Goal: Register for event/course

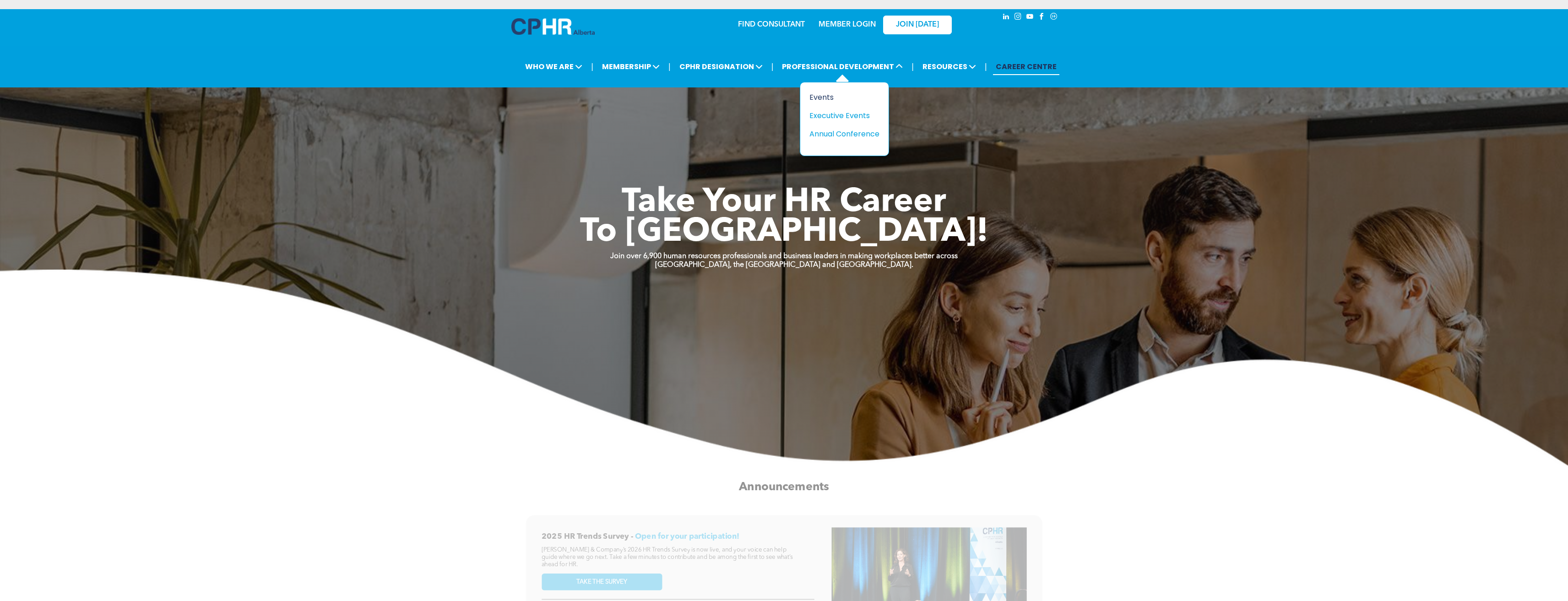
click at [823, 96] on div "Events" at bounding box center [841, 97] width 63 height 11
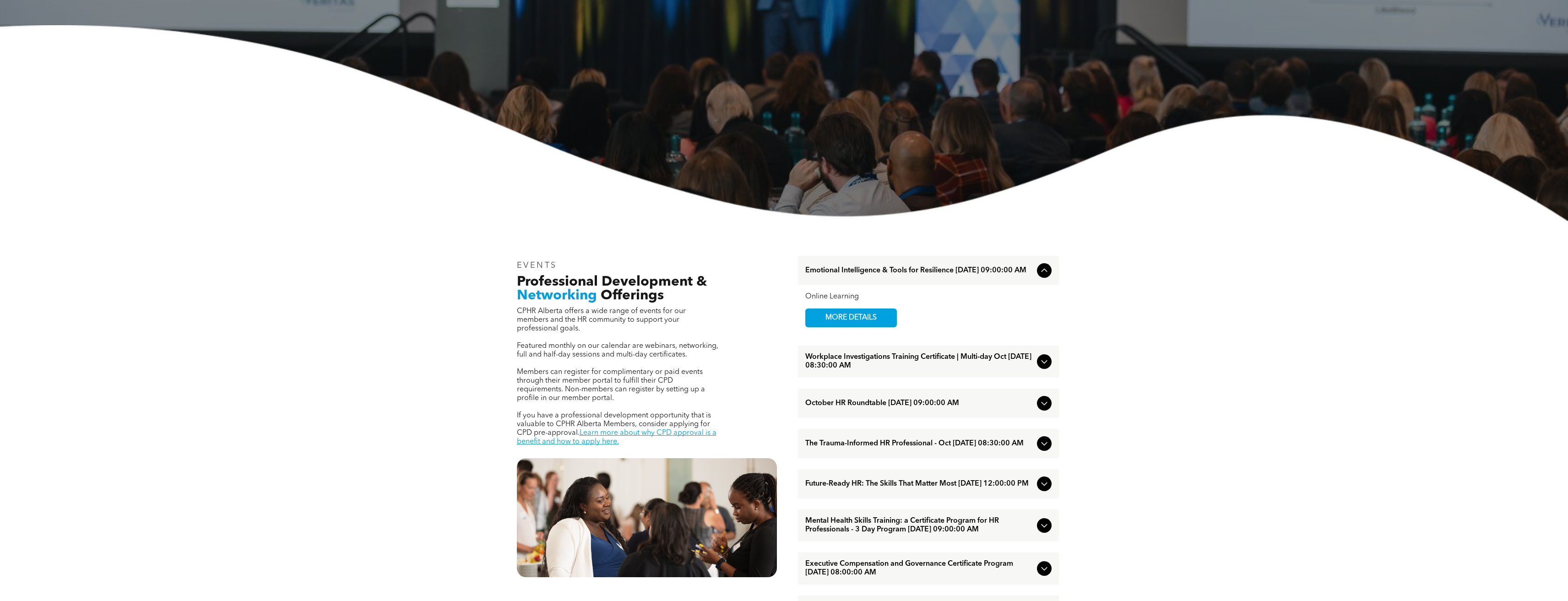
scroll to position [275, 0]
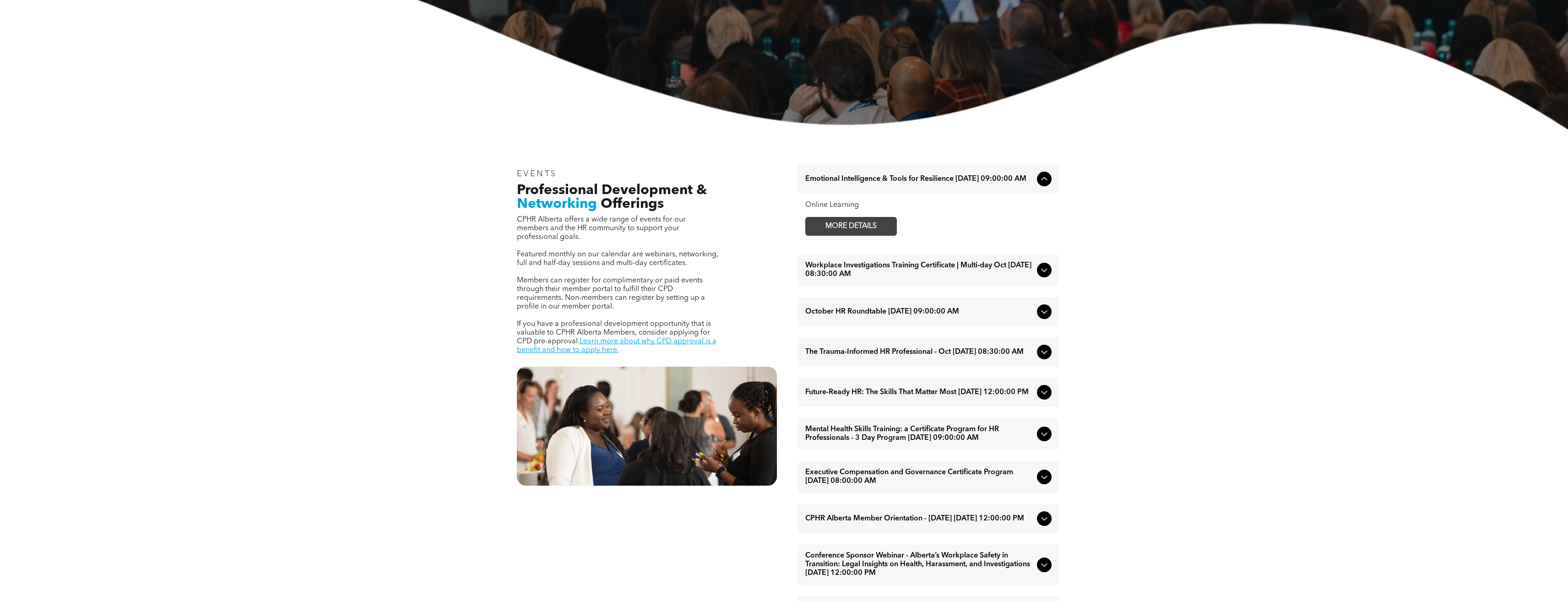
click at [881, 236] on span "MORE DETAILS" at bounding box center [851, 226] width 72 height 18
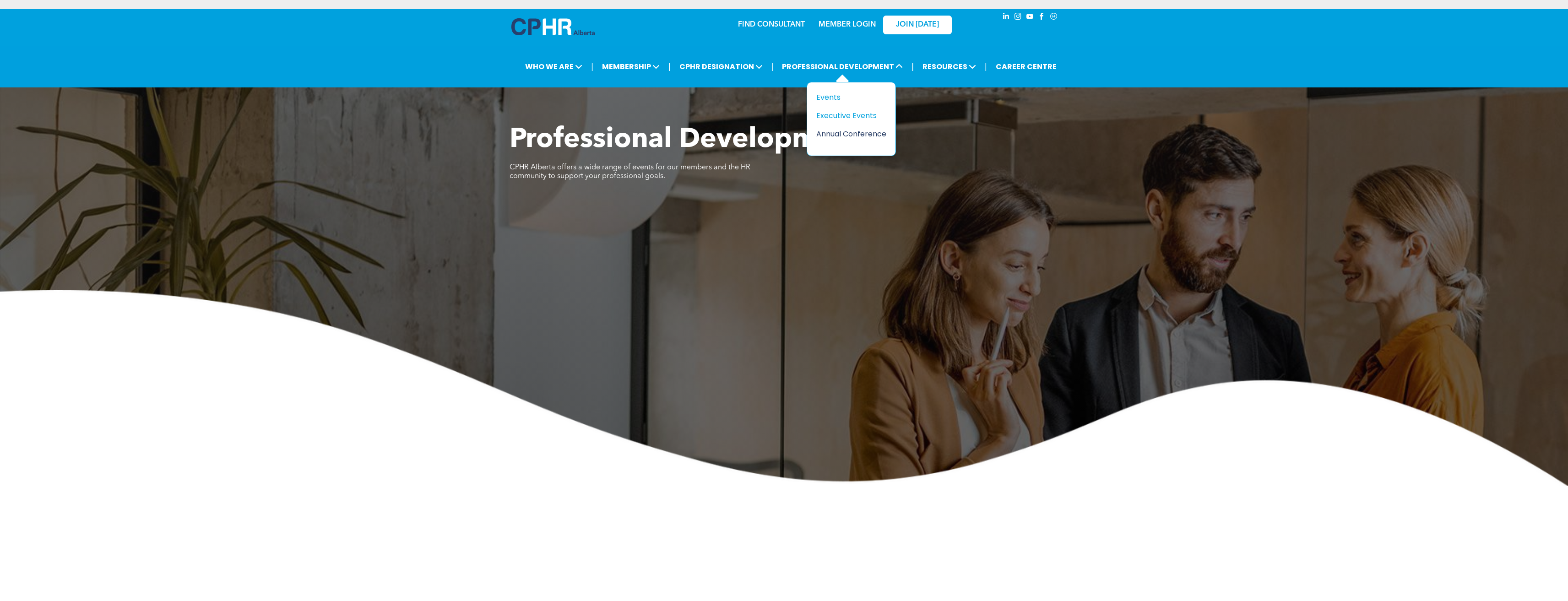
click at [837, 131] on div "Annual Conference" at bounding box center [848, 133] width 63 height 11
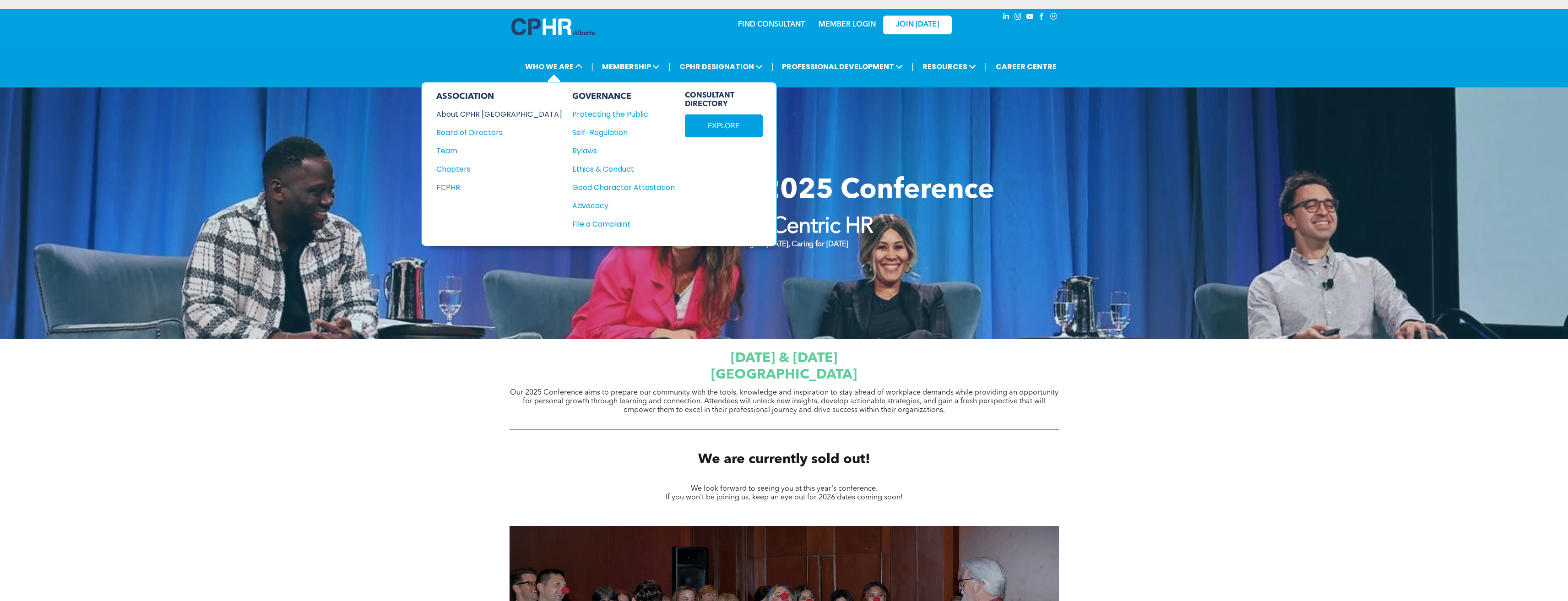
click at [487, 112] on div "About CPHR [GEOGRAPHIC_DATA]" at bounding box center [493, 114] width 113 height 11
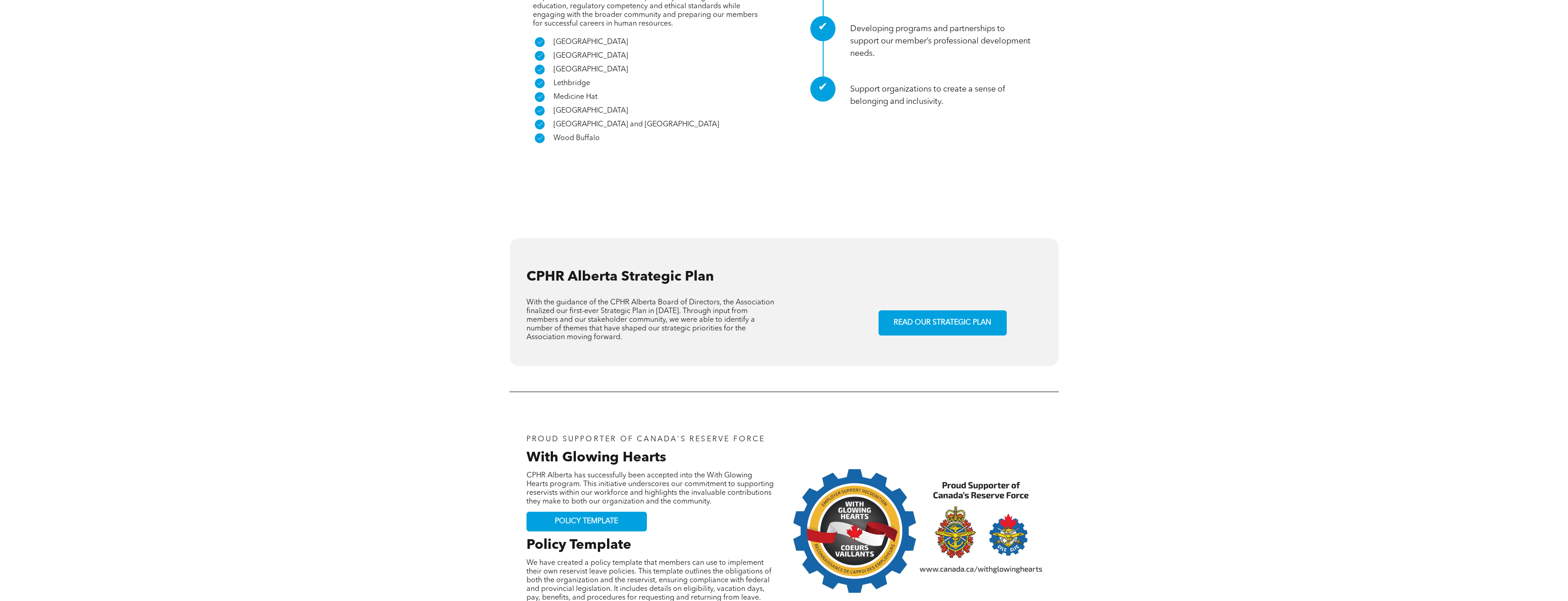
scroll to position [915, 0]
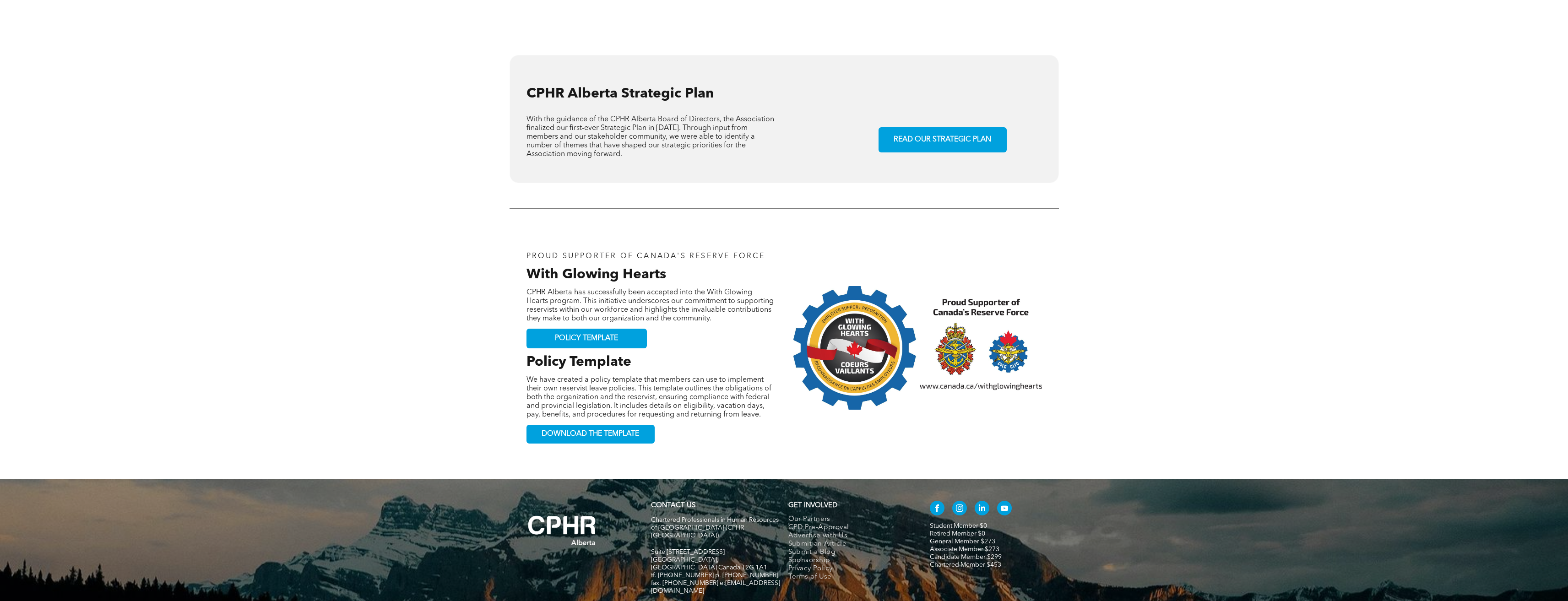
click at [970, 538] on link "General Member $273" at bounding box center [963, 541] width 66 height 6
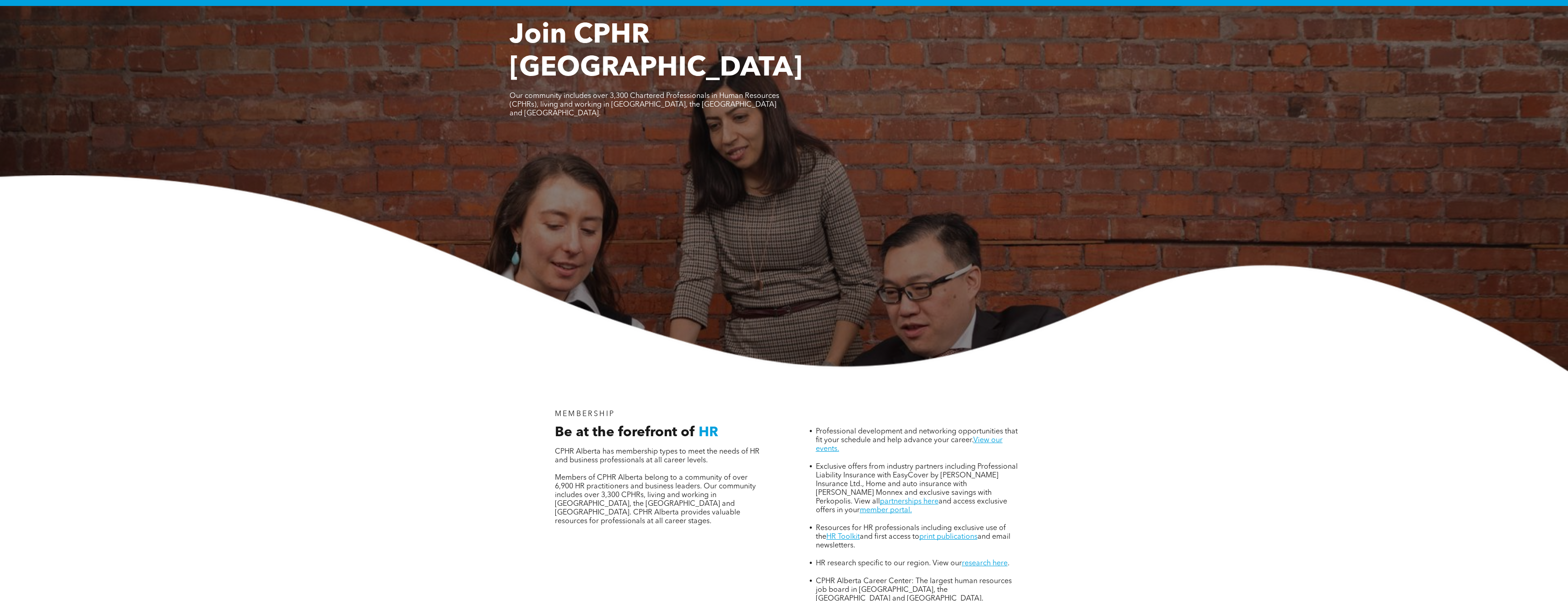
scroll to position [183, 0]
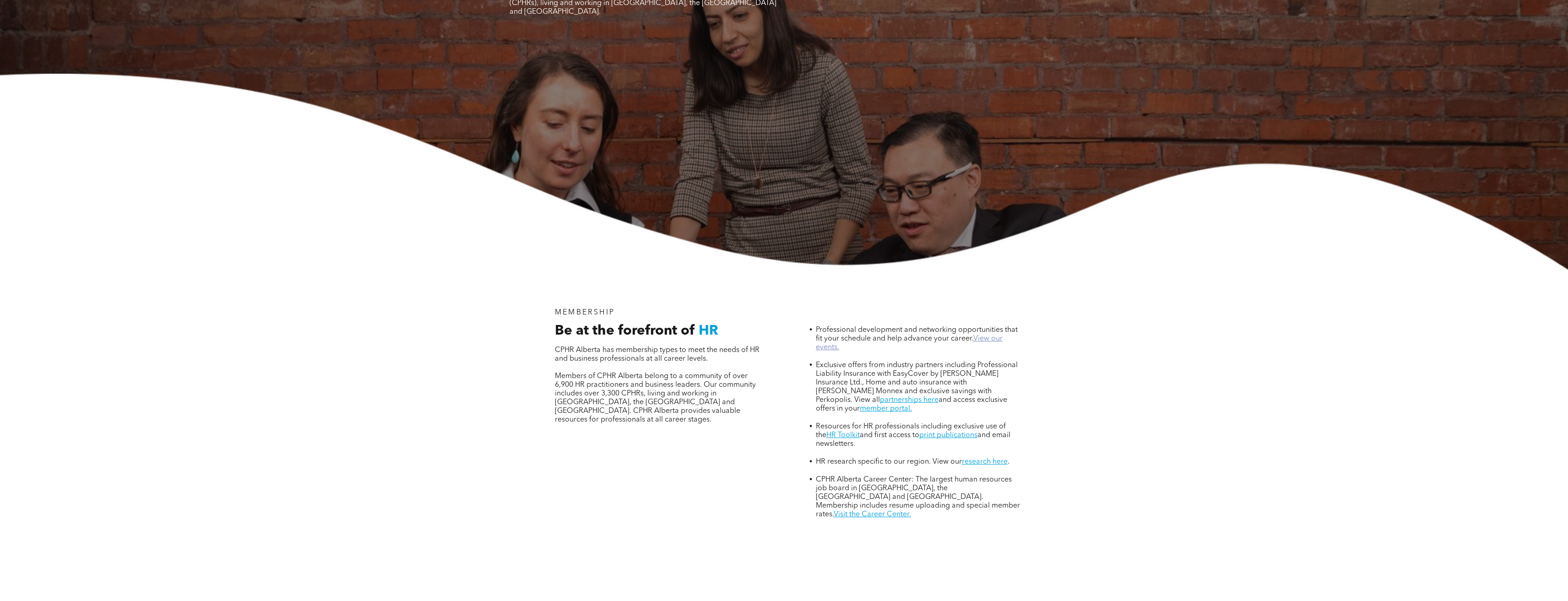
click at [986, 335] on link "View our events." at bounding box center [909, 342] width 187 height 16
